Goal: Information Seeking & Learning: Learn about a topic

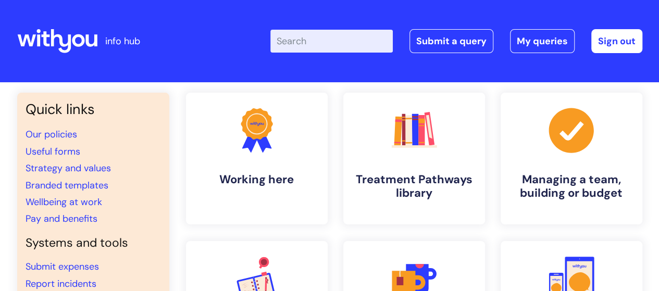
click at [330, 38] on input "Enter your search term here..." at bounding box center [331, 41] width 122 height 23
type input "my journey"
click button "Search" at bounding box center [0, 0] width 0 height 0
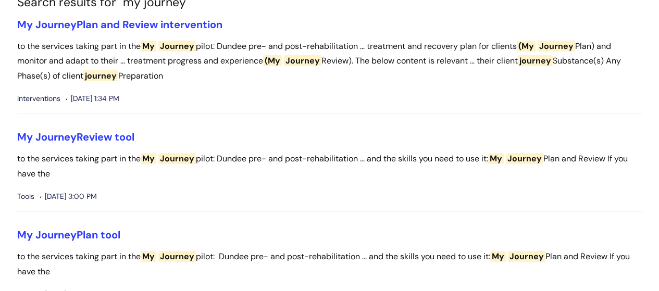
scroll to position [104, 0]
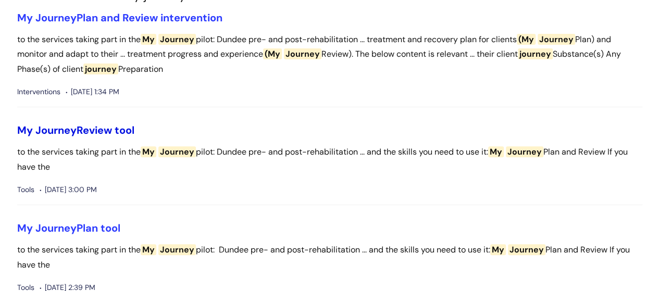
click at [105, 133] on link "My Journey Review tool" at bounding box center [75, 130] width 117 height 14
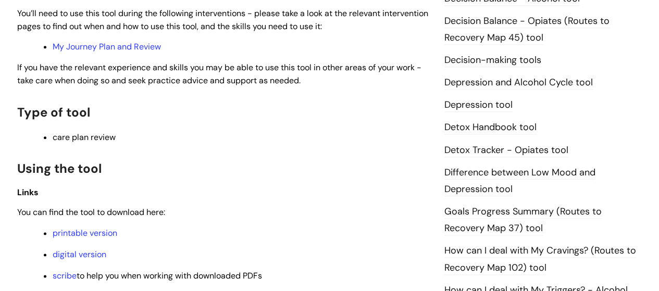
scroll to position [625, 0]
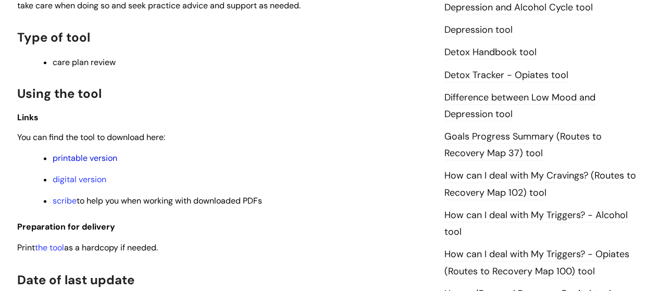
click at [100, 160] on link "printable version" at bounding box center [85, 158] width 65 height 11
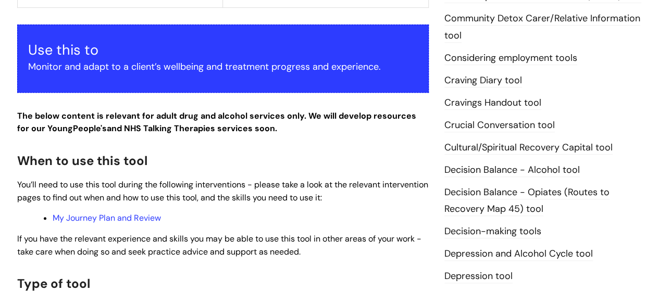
scroll to position [313, 0]
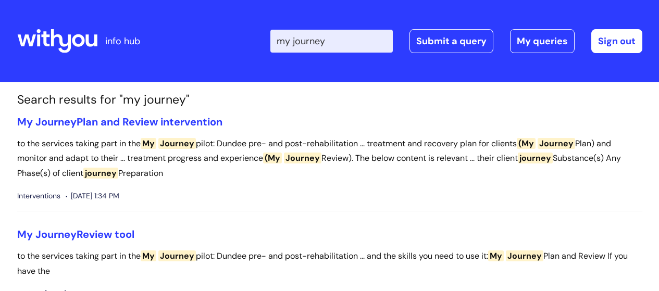
scroll to position [105, 0]
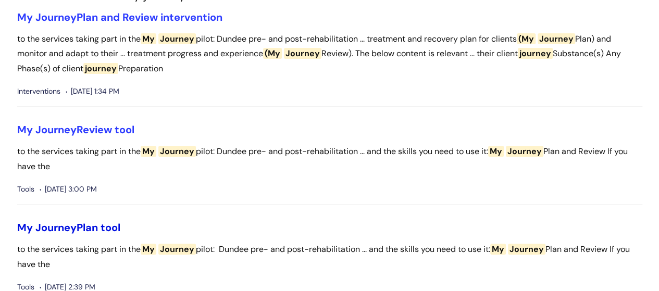
click at [81, 221] on link "My Journey Plan tool" at bounding box center [68, 228] width 103 height 14
